Goal: Obtain resource: Download file/media

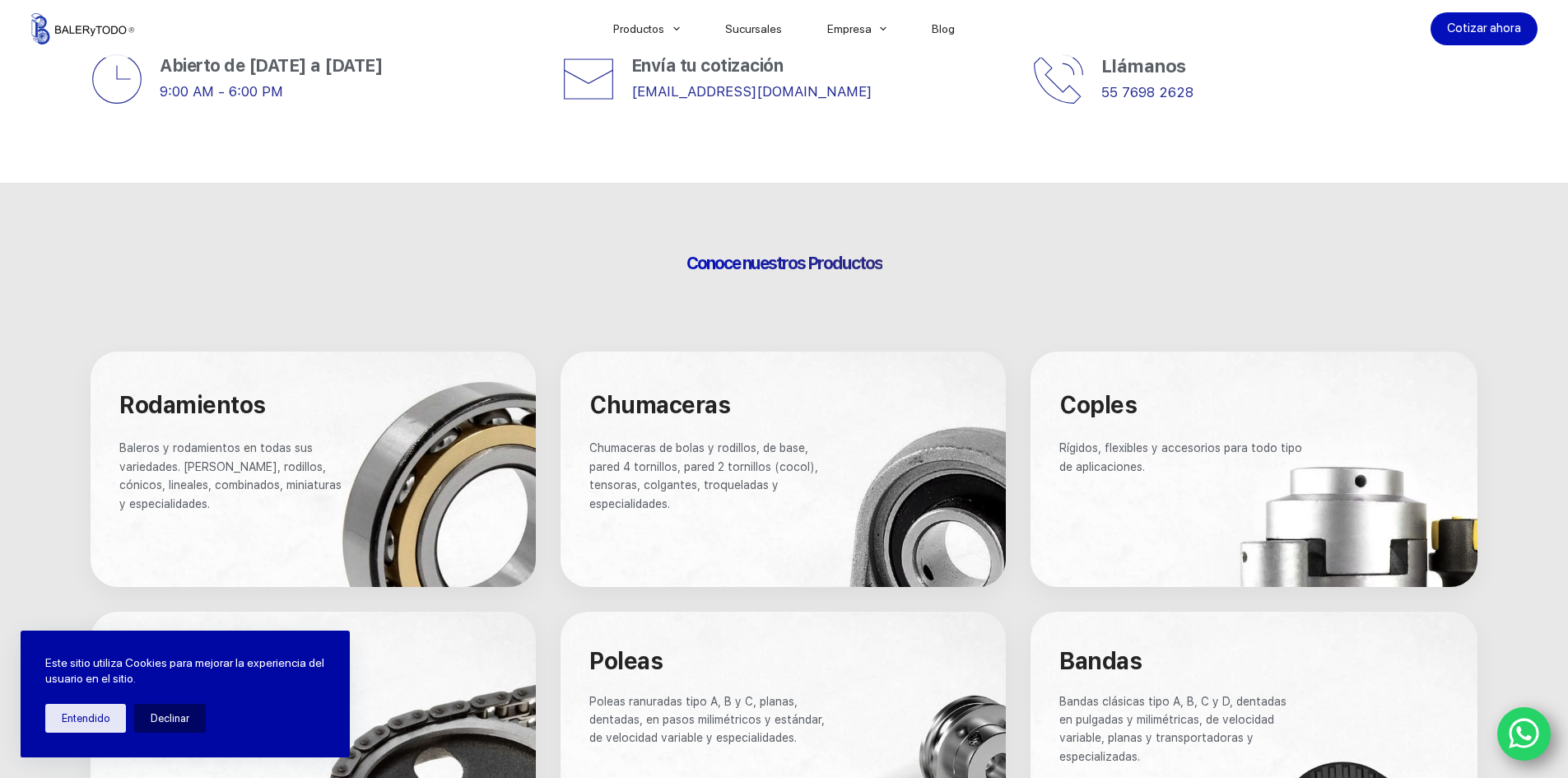
scroll to position [1070, 0]
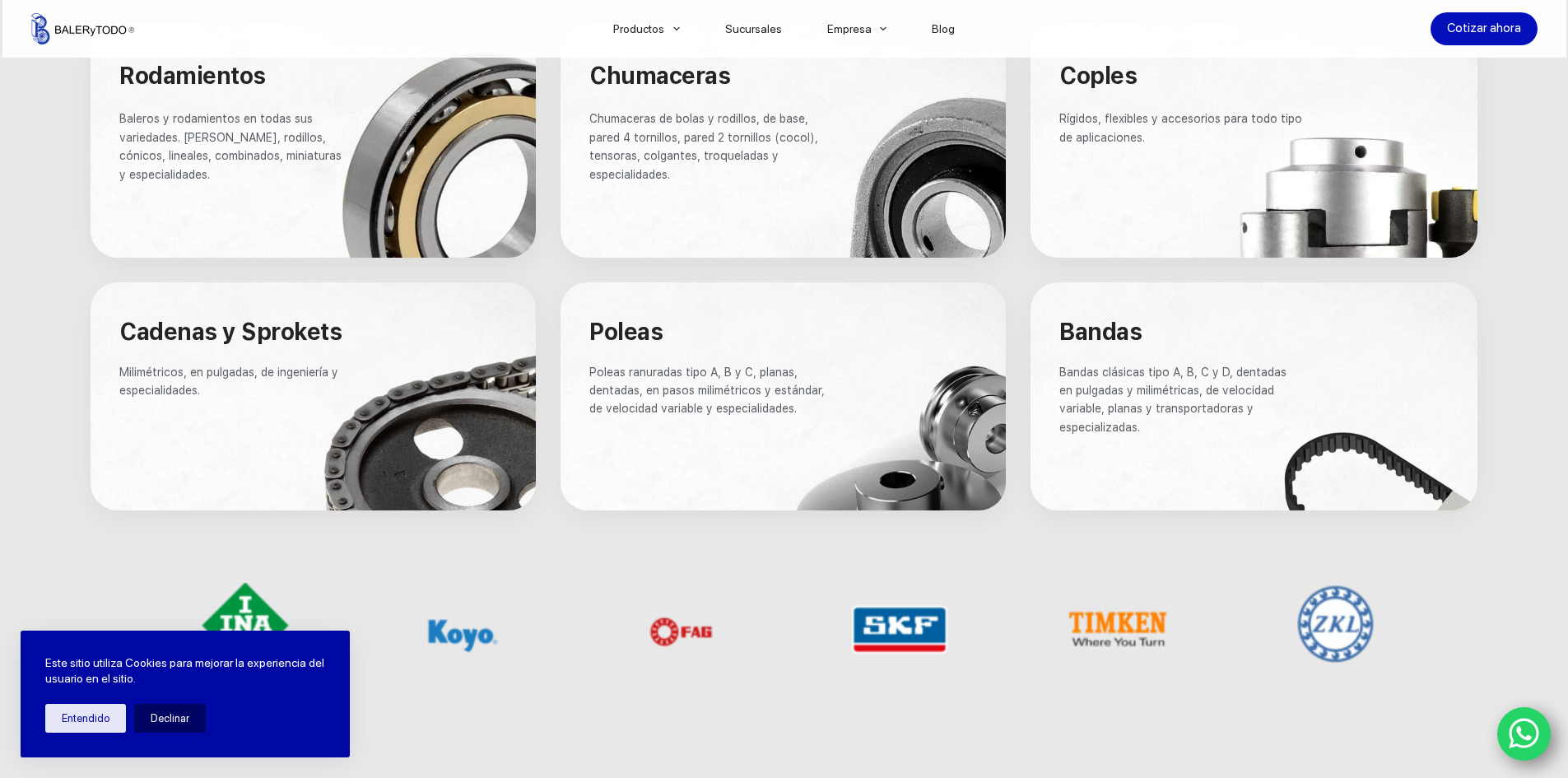
click at [1093, 373] on span "Bandas clásicas tipo A, B, C y D, dentadas en pulgadas y milimétricas, de veloc…" at bounding box center [1174, 400] width 230 height 68
click at [1092, 332] on span "Bandas" at bounding box center [1101, 332] width 83 height 28
drag, startPoint x: 1159, startPoint y: 333, endPoint x: 1059, endPoint y: 334, distance: 100.0
click at [1059, 334] on div "Bandas Bandas clásicas tipo A, B, C y D, dentadas en pulgadas y milimétricas, d…" at bounding box center [1254, 396] width 472 height 253
drag, startPoint x: 1071, startPoint y: 366, endPoint x: 1216, endPoint y: 457, distance: 171.2
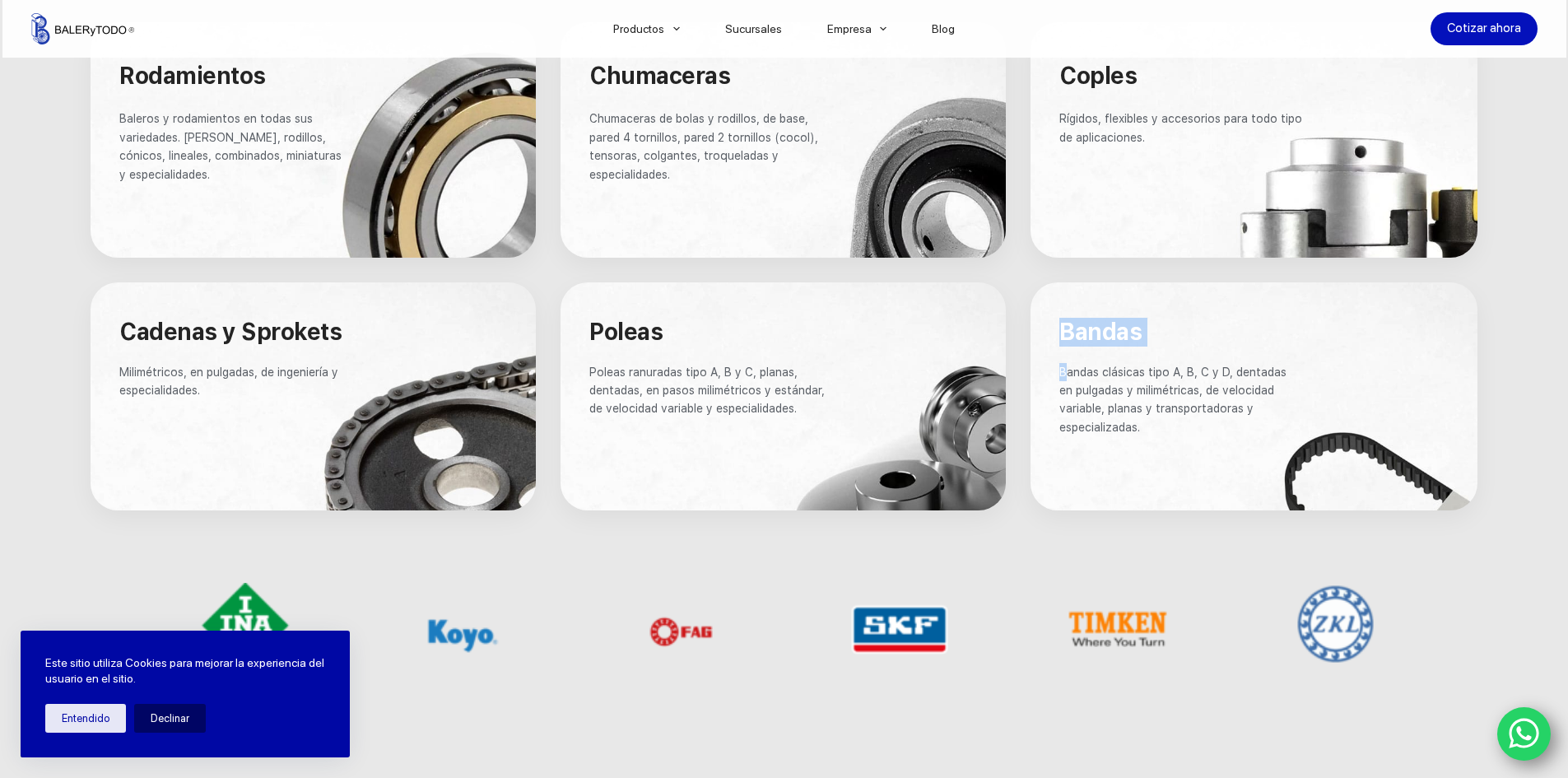
click at [1216, 479] on div "Bandas Bandas clásicas tipo A, B, C y D, dentadas en pulgadas y milimétricas, d…" at bounding box center [1254, 396] width 472 height 253
click at [1224, 413] on span "Bandas clásicas tipo A, B, C y D, dentadas en pulgadas y milimétricas, de veloc…" at bounding box center [1174, 400] width 230 height 68
drag, startPoint x: 1440, startPoint y: 457, endPoint x: 1435, endPoint y: 472, distance: 15.8
click at [1440, 458] on div at bounding box center [1253, 396] width 447 height 228
drag, startPoint x: 1435, startPoint y: 472, endPoint x: 1361, endPoint y: 478, distance: 74.2
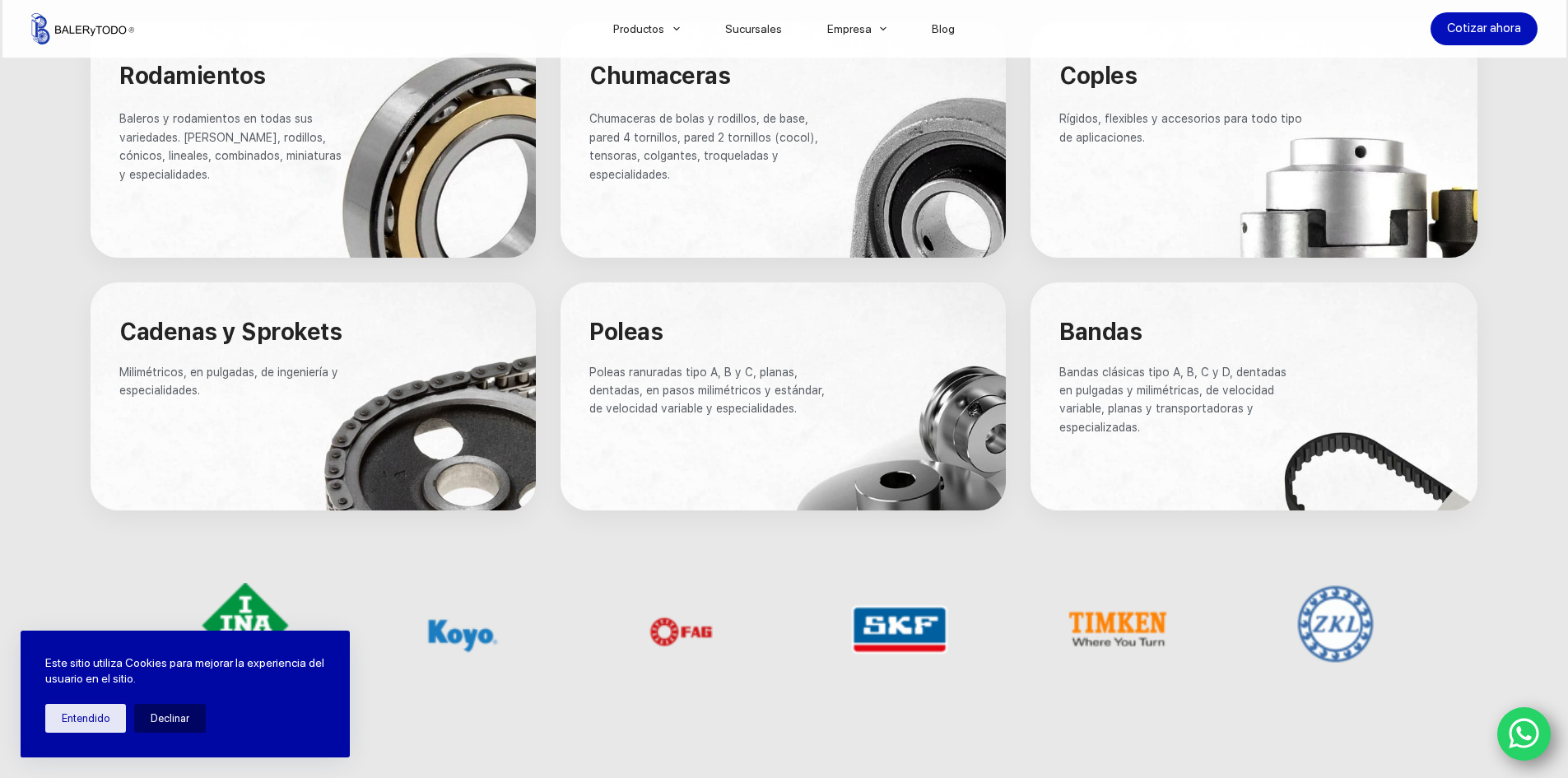
click at [1431, 476] on div at bounding box center [1253, 396] width 447 height 228
click at [1347, 474] on div at bounding box center [1253, 396] width 447 height 228
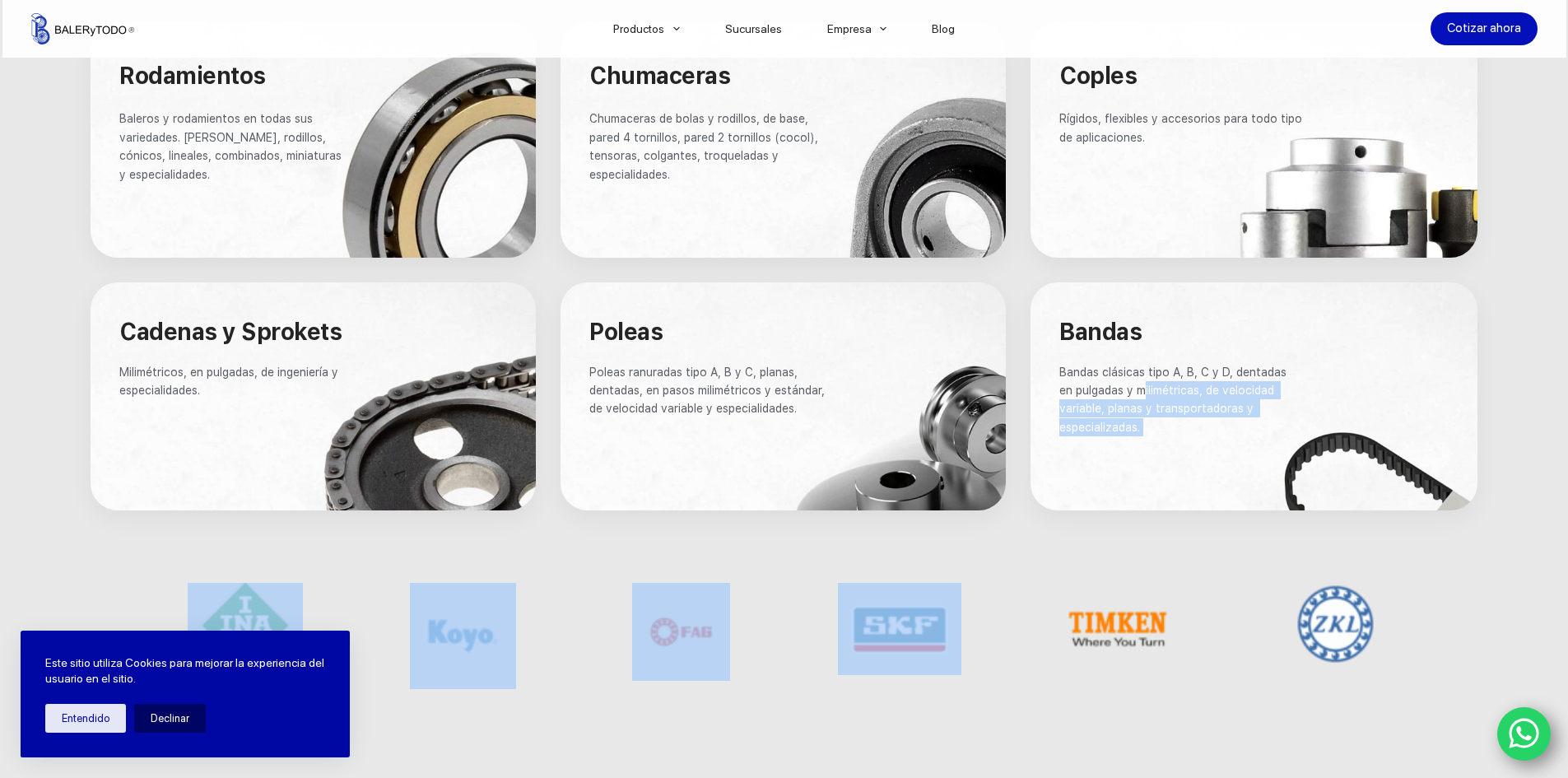
drag, startPoint x: 1133, startPoint y: 387, endPoint x: 1182, endPoint y: 516, distance: 138.0
click at [1176, 529] on div "Bandas Bandas clásicas tipo A, B, C y D, dentadas en pulgadas y milimétricas, d…" at bounding box center [1253, 408] width 447 height 253
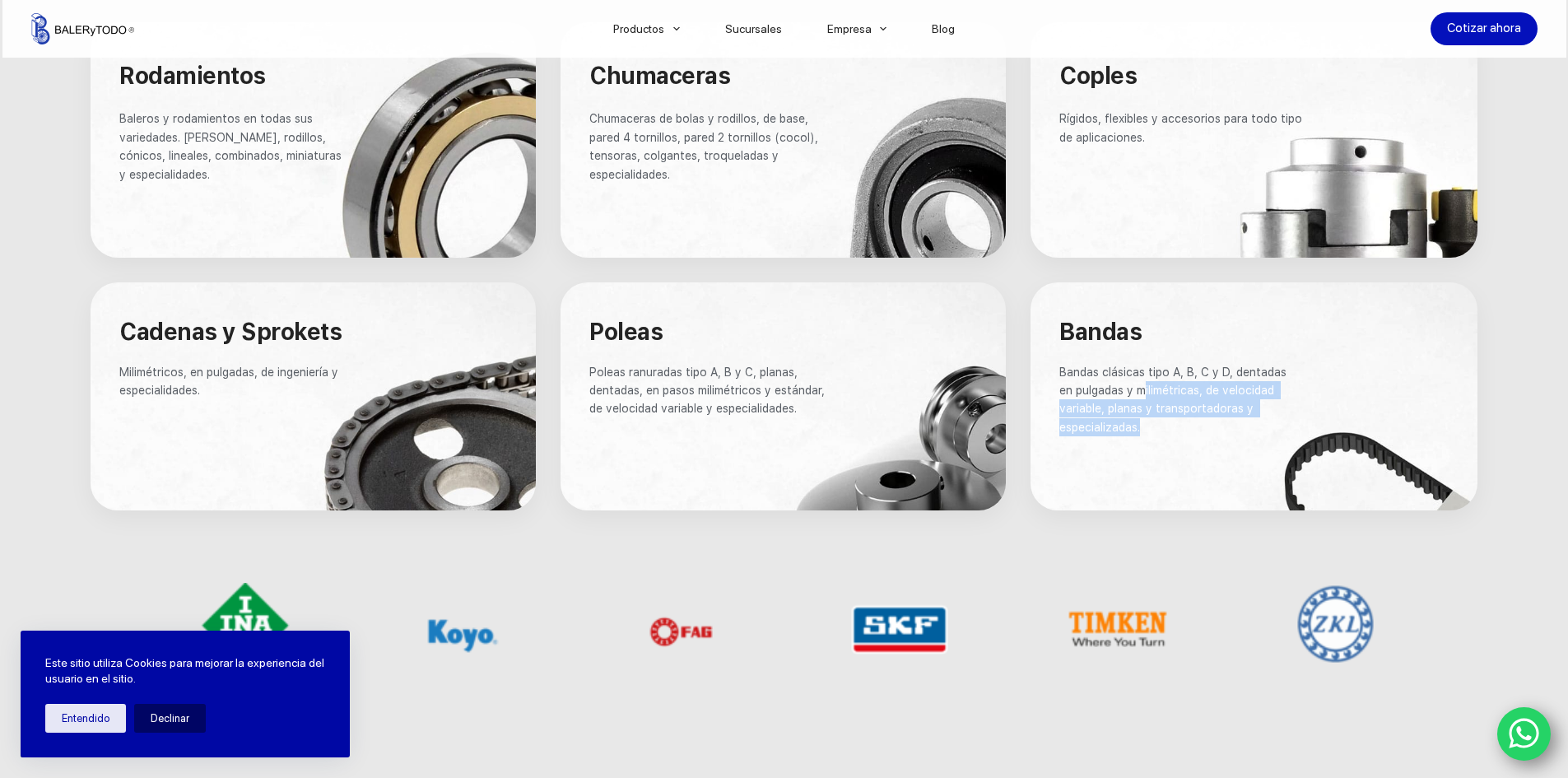
click at [1170, 422] on p "Bandas clásicas tipo A, B, C y D, dentadas en pulgadas y milimétricas, de veloc…" at bounding box center [1181, 400] width 243 height 74
click at [306, 185] on div at bounding box center [313, 140] width 445 height 235
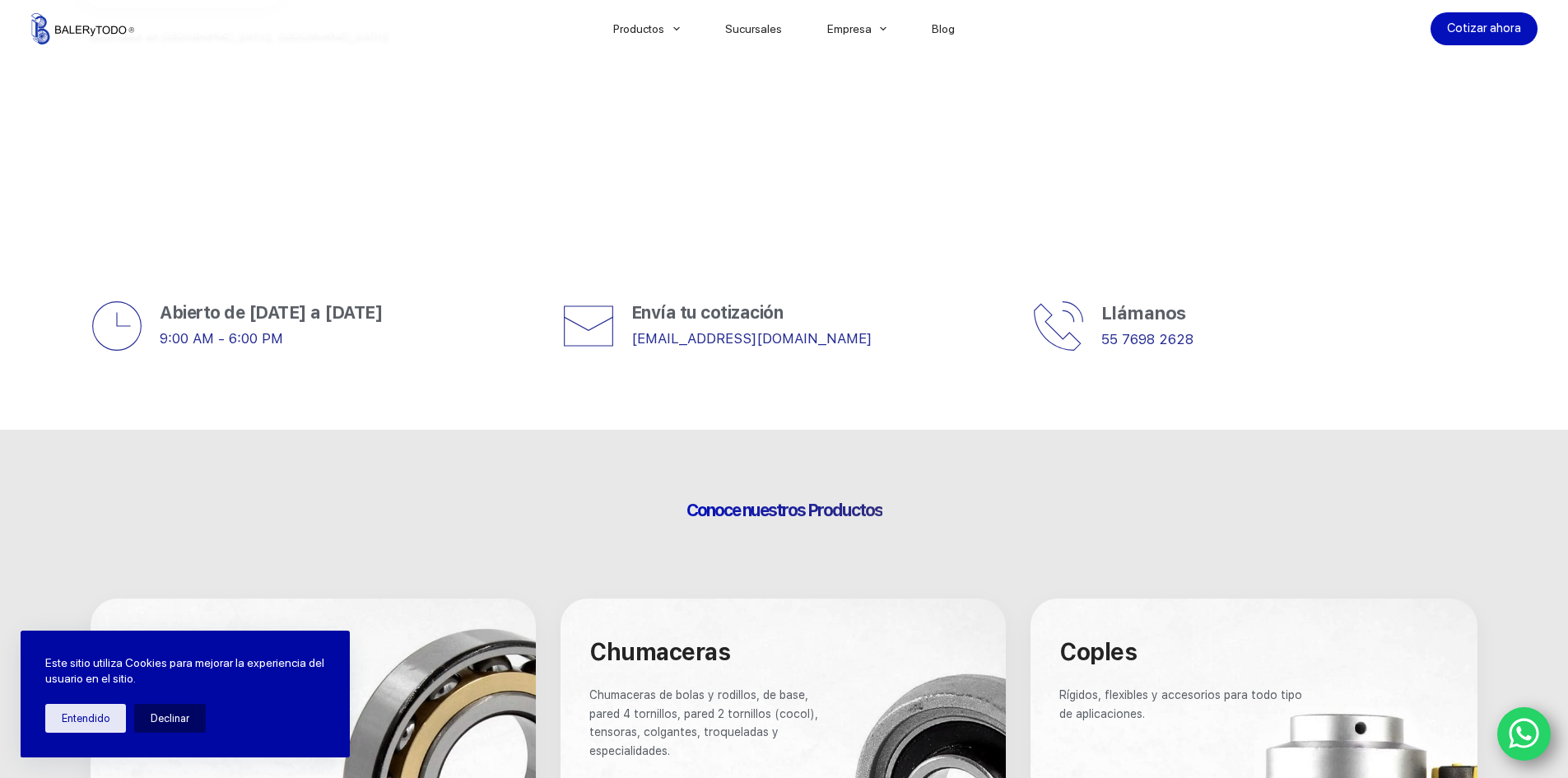
scroll to position [741, 0]
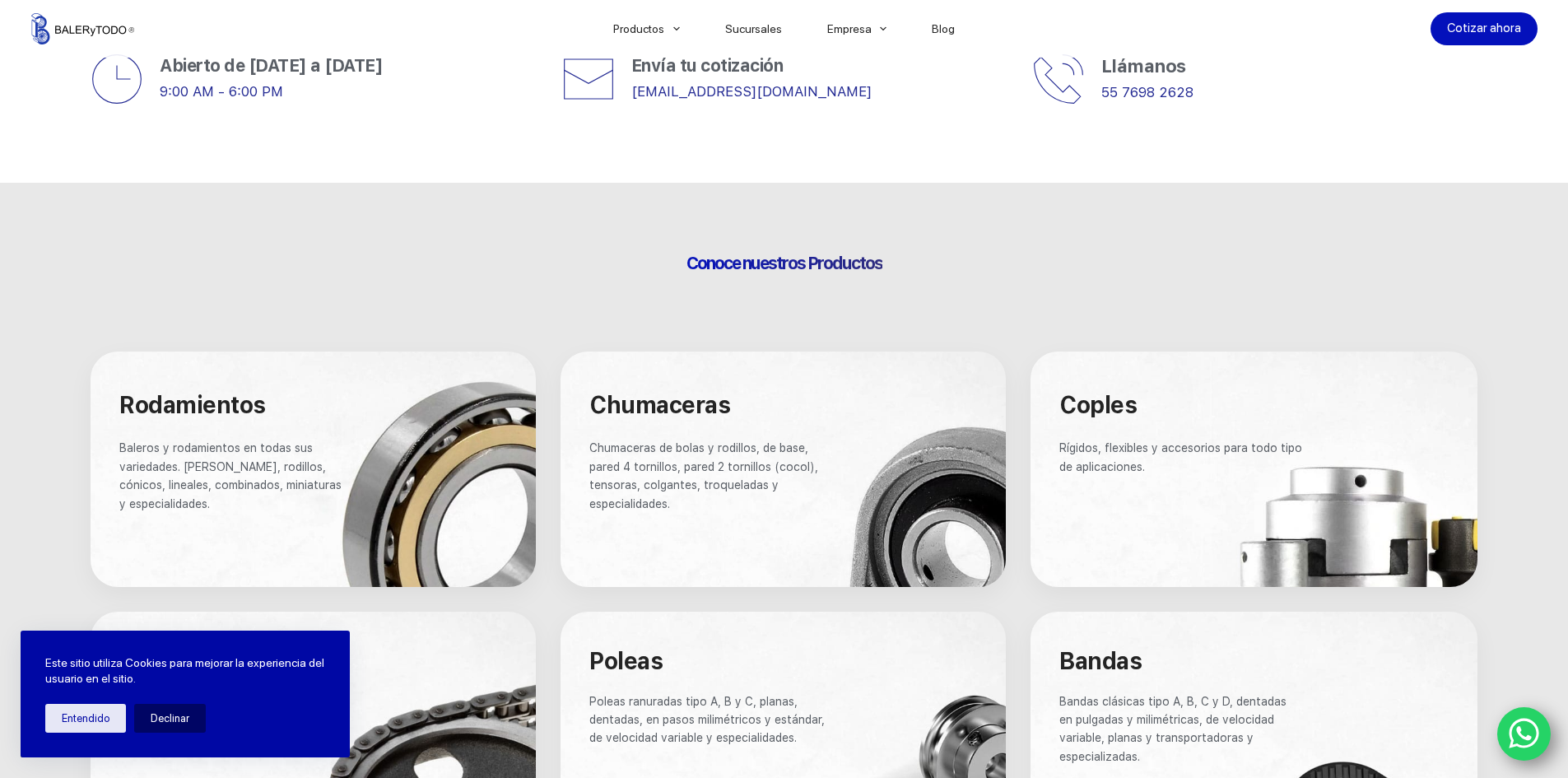
click at [425, 466] on div at bounding box center [313, 469] width 445 height 235
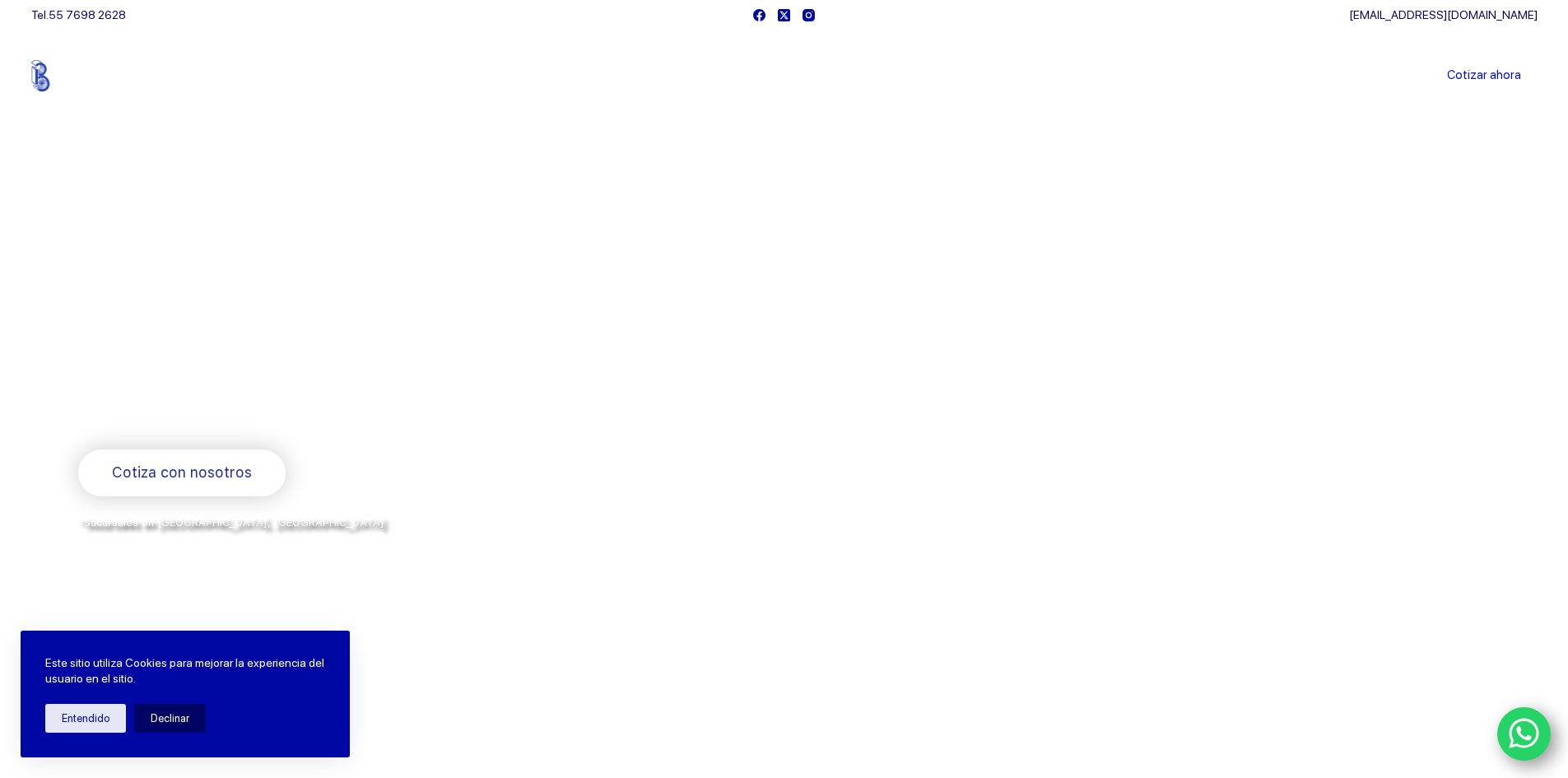
scroll to position [0, 0]
click at [657, 81] on link "Productos" at bounding box center [646, 81] width 112 height 0
click at [687, 83] on span "Menu Principal" at bounding box center [677, 81] width 20 height 20
click at [655, 147] on link "Catalogos" at bounding box center [705, 141] width 230 height 38
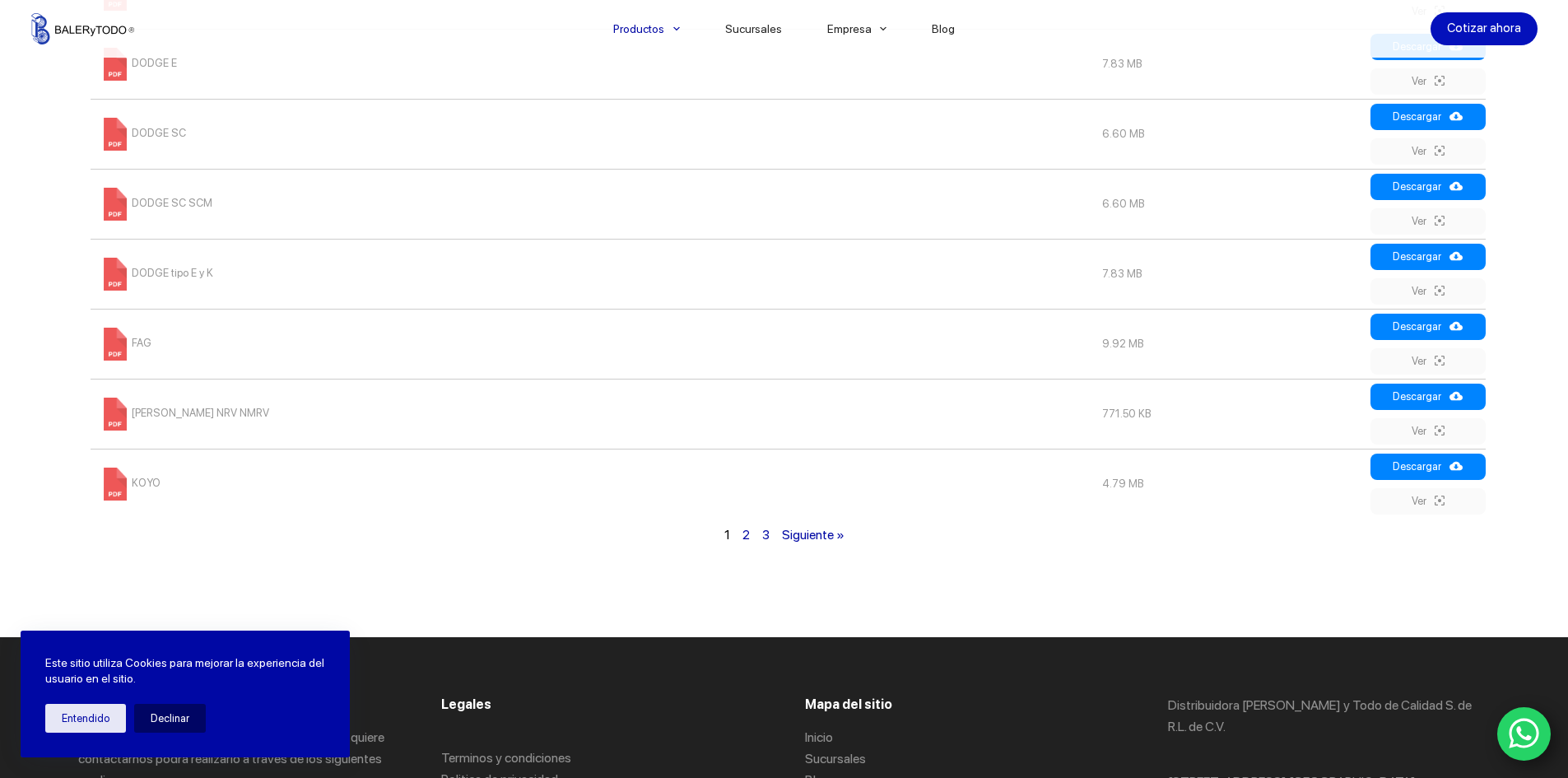
scroll to position [1153, 0]
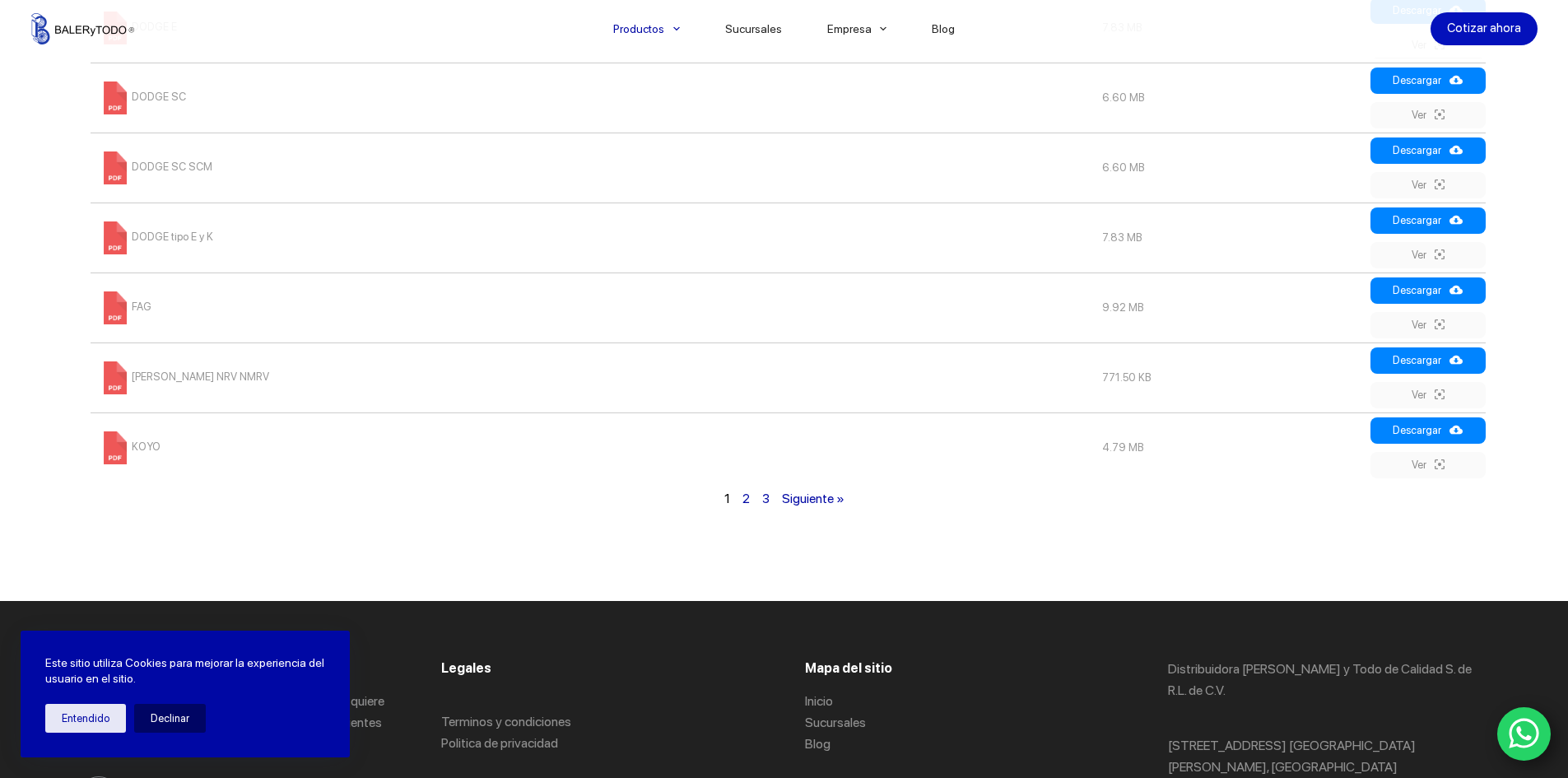
click at [142, 443] on span "KOYO" at bounding box center [129, 446] width 62 height 12
click at [1430, 466] on link "Ver" at bounding box center [1428, 465] width 116 height 27
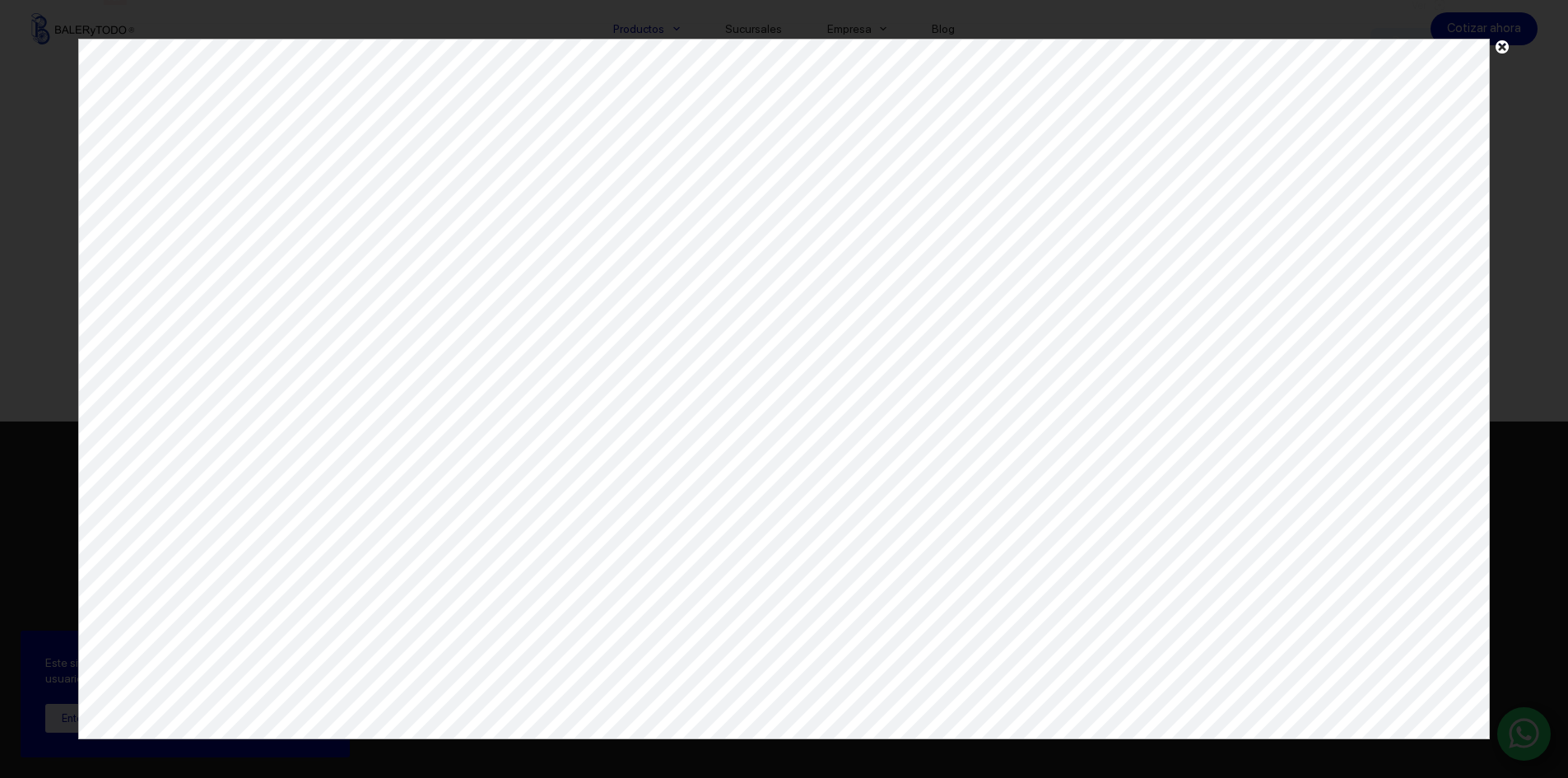
scroll to position [1426, 0]
click at [1556, 74] on div at bounding box center [784, 389] width 1568 height 778
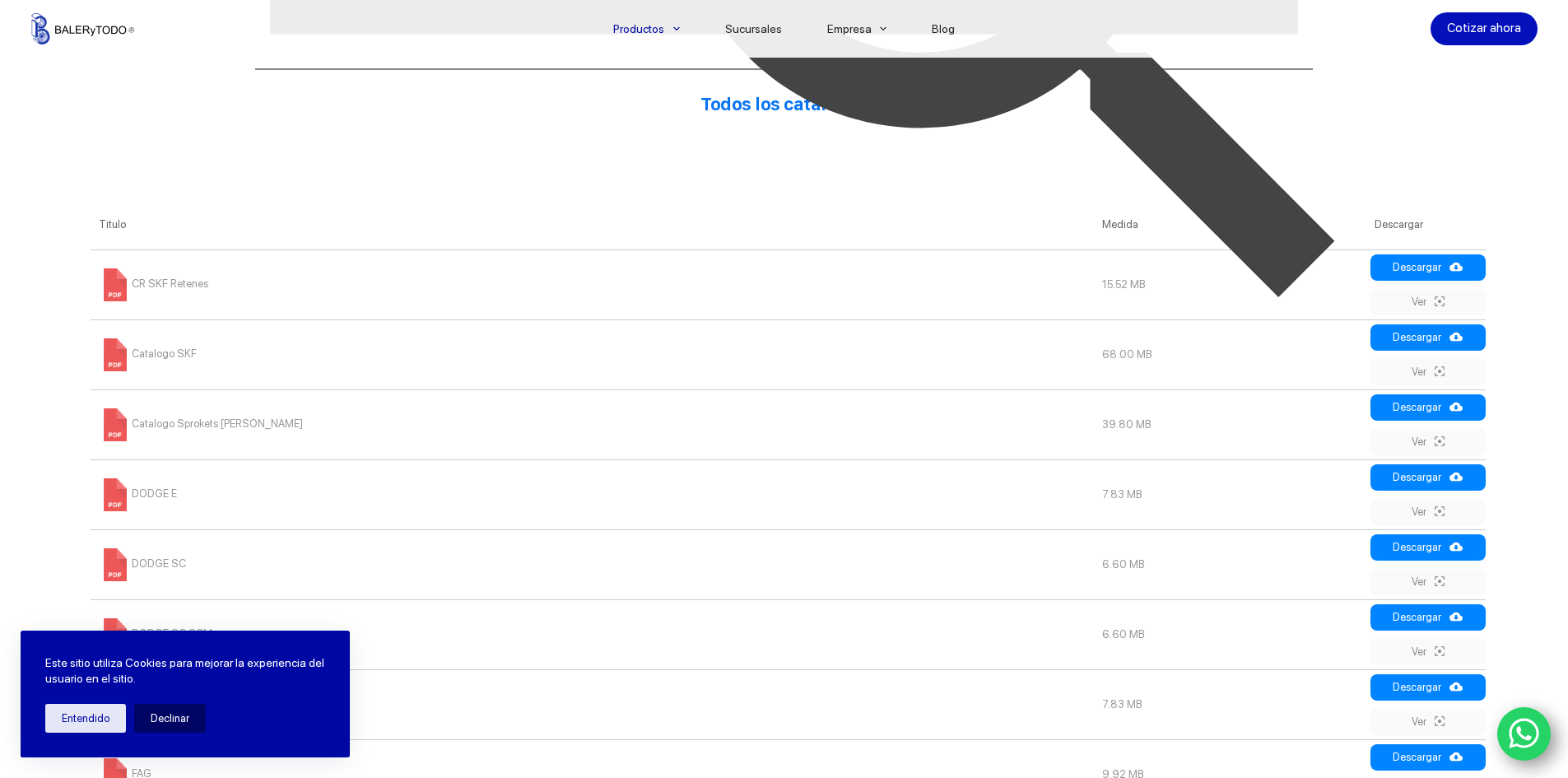
scroll to position [685, 0]
click at [241, 275] on td "CR SKF Retenes" at bounding box center [592, 286] width 1003 height 70
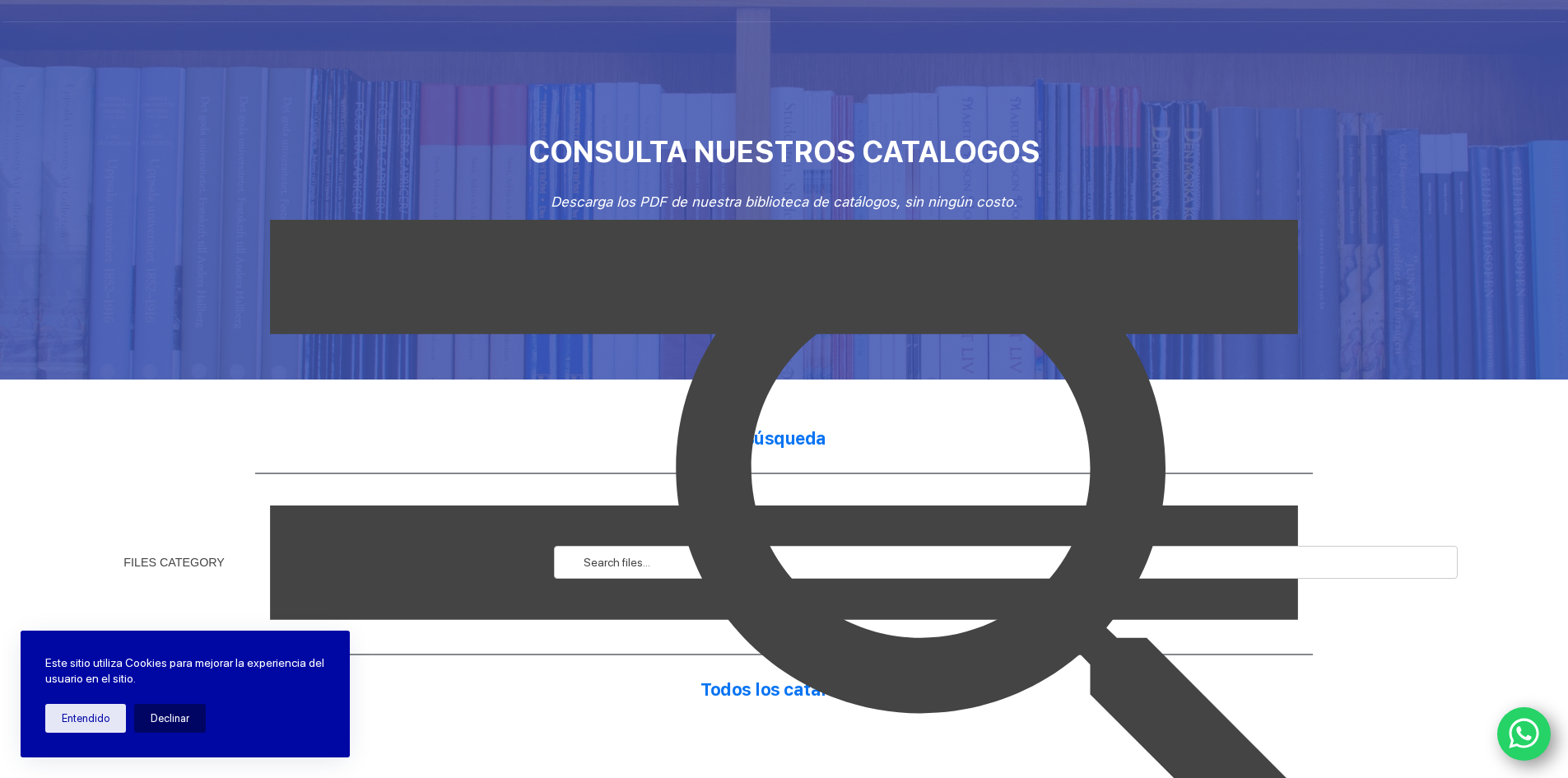
scroll to position [0, 0]
